Goal: Information Seeking & Learning: Understand process/instructions

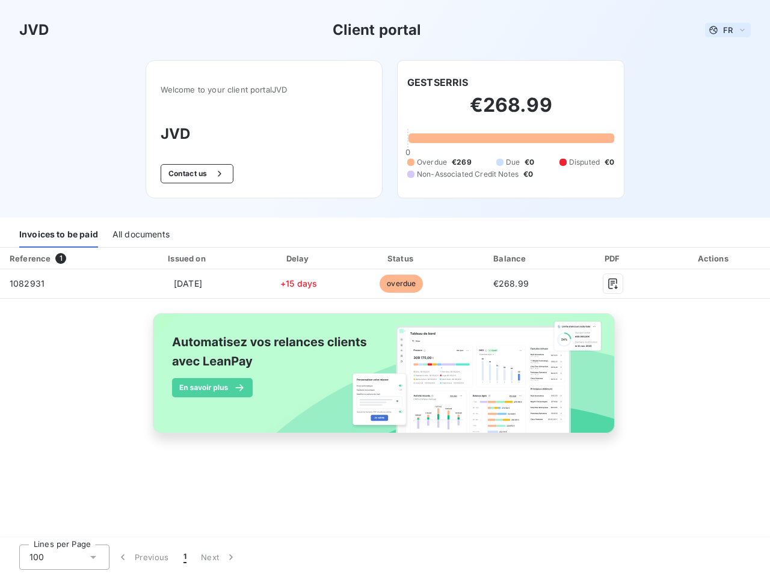
click at [728, 30] on span "FR" at bounding box center [728, 30] width 10 height 10
click at [195, 174] on button "Contact us" at bounding box center [197, 173] width 73 height 19
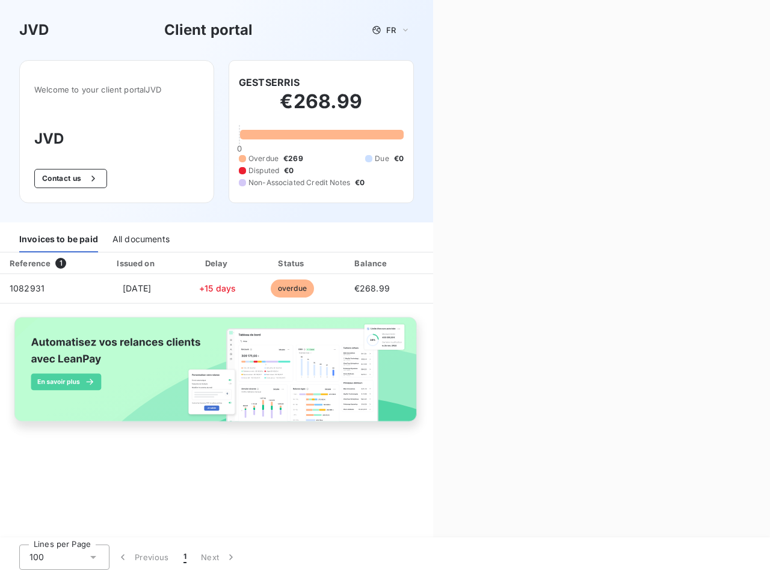
click at [58, 235] on div "Invoices to be paid" at bounding box center [58, 239] width 79 height 25
click at [140, 235] on div "All documents" at bounding box center [140, 239] width 57 height 25
